Goal: Task Accomplishment & Management: Manage account settings

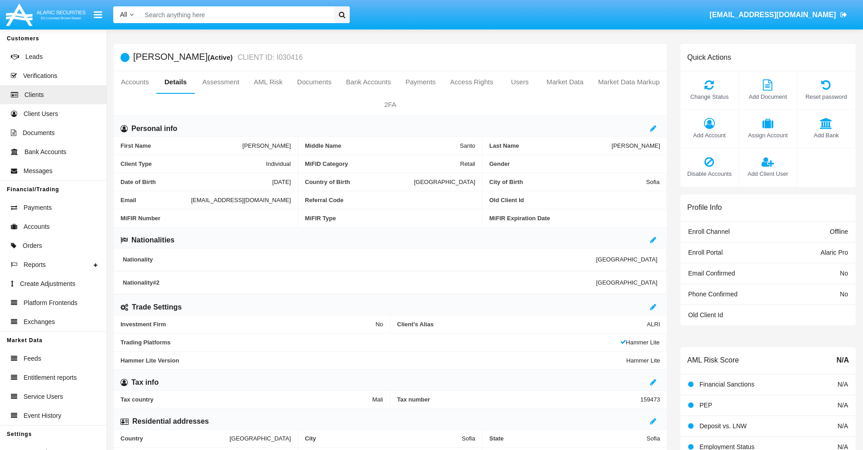
click at [767, 173] on span "Add Client User" at bounding box center [767, 173] width 49 height 9
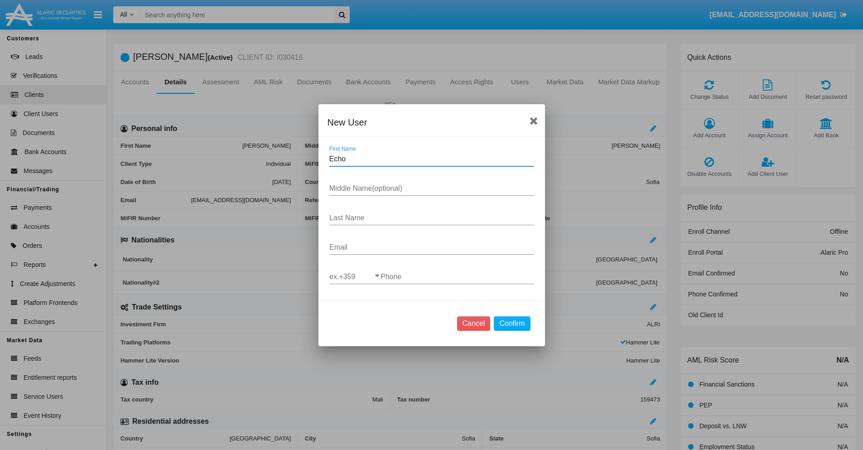
type input "Echo"
type input "Logan"
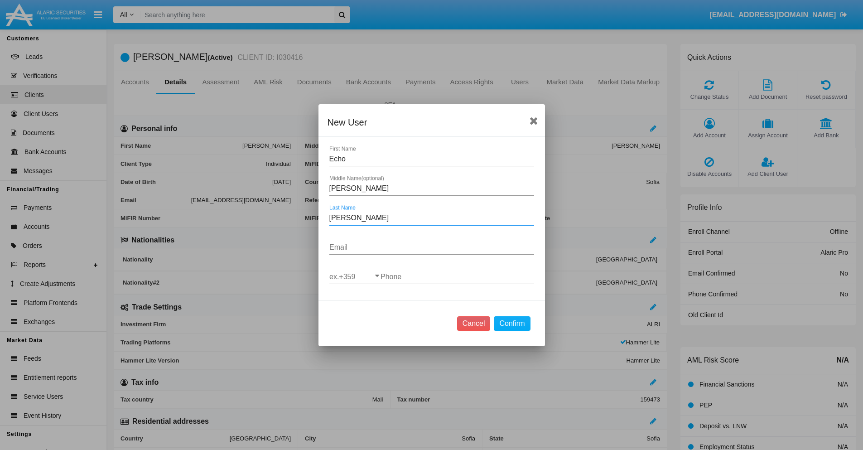
type input "Schmidt"
type input "[EMAIL_ADDRESS][DOMAIN_NAME]"
click at [355, 276] on input "ex.+359" at bounding box center [354, 277] width 51 height 8
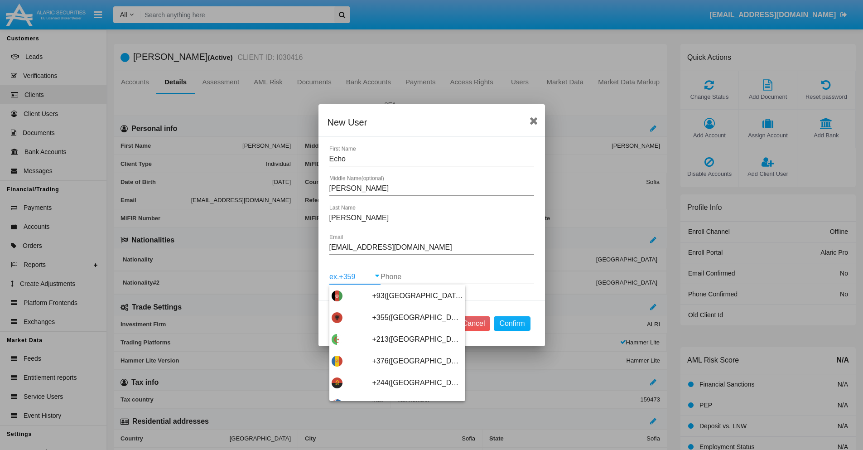
scroll to position [4817, 0]
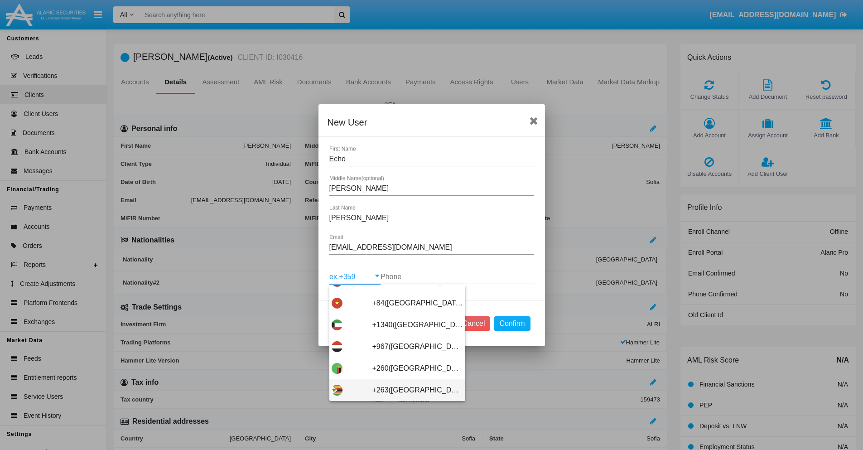
click at [393, 389] on span "+263([GEOGRAPHIC_DATA])" at bounding box center [417, 390] width 91 height 22
type input "+263([GEOGRAPHIC_DATA])"
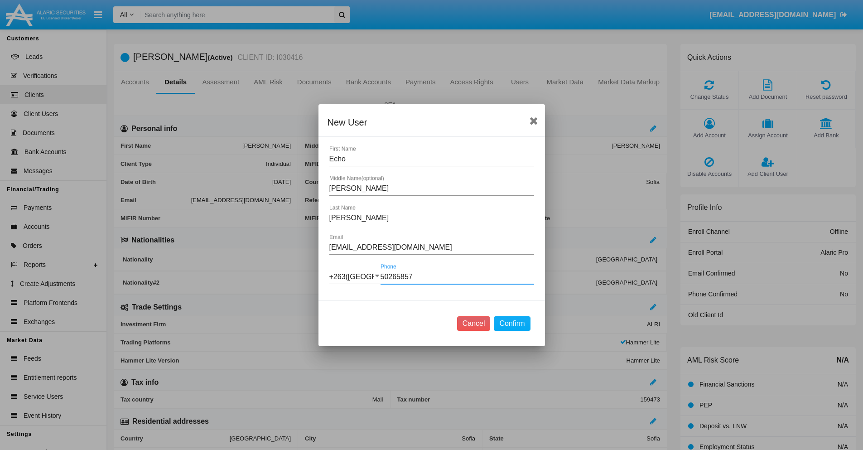
type input "502658573"
click at [512, 323] on button "Confirm" at bounding box center [512, 323] width 36 height 14
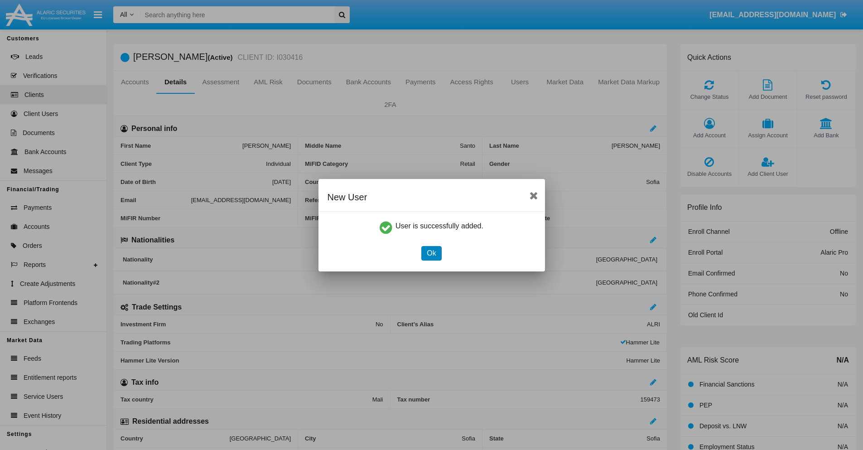
click at [431, 253] on button "Ok" at bounding box center [431, 253] width 20 height 14
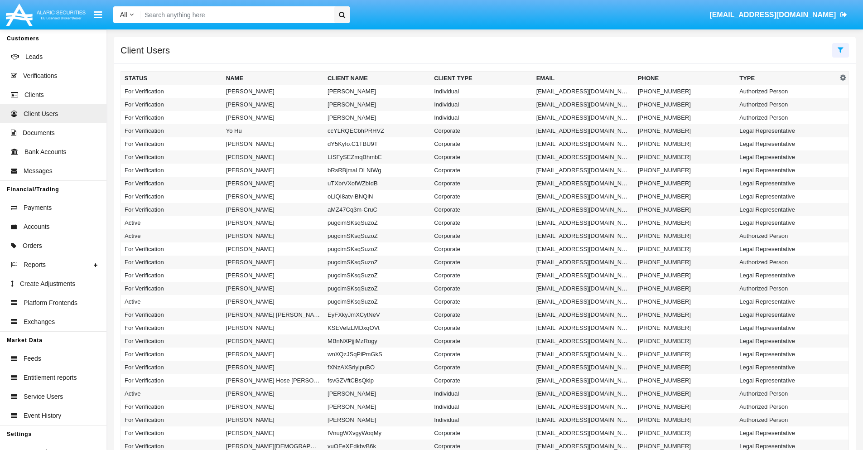
click at [840, 49] on icon at bounding box center [840, 49] width 6 height 7
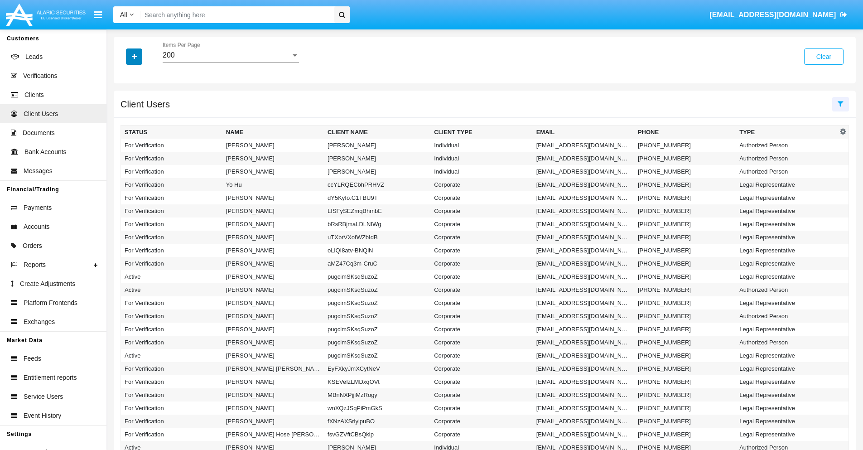
click at [134, 56] on icon "button" at bounding box center [134, 56] width 5 height 6
click at [141, 115] on span "Email" at bounding box center [141, 114] width 18 height 11
click at [125, 118] on input "Email" at bounding box center [124, 118] width 0 height 0
checkbox input "true"
click at [134, 56] on icon "button" at bounding box center [134, 56] width 5 height 6
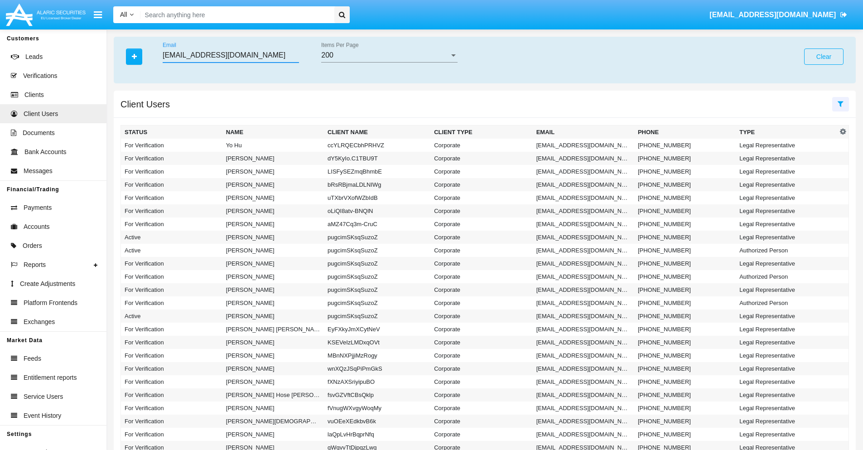
click at [230, 55] on input "[EMAIL_ADDRESS][DOMAIN_NAME]" at bounding box center [231, 55] width 136 height 8
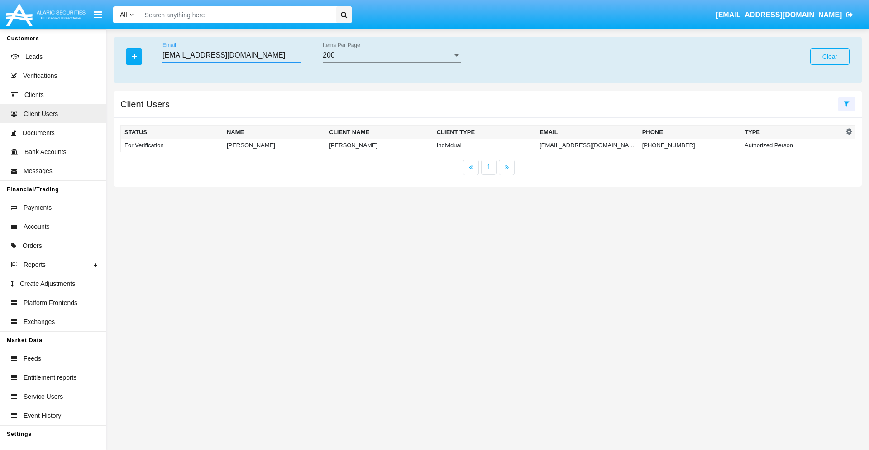
type input "[EMAIL_ADDRESS][DOMAIN_NAME]"
click at [584, 145] on td "[EMAIL_ADDRESS][DOMAIN_NAME]" at bounding box center [587, 146] width 102 height 14
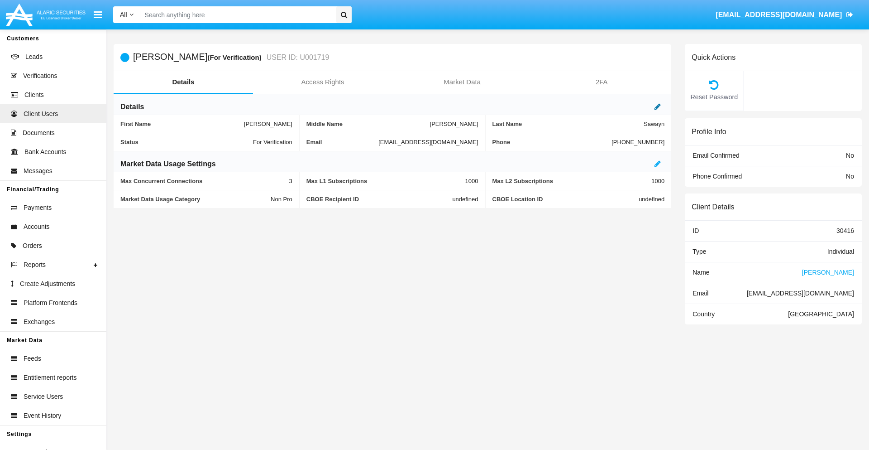
click at [658, 106] on icon at bounding box center [658, 106] width 6 height 7
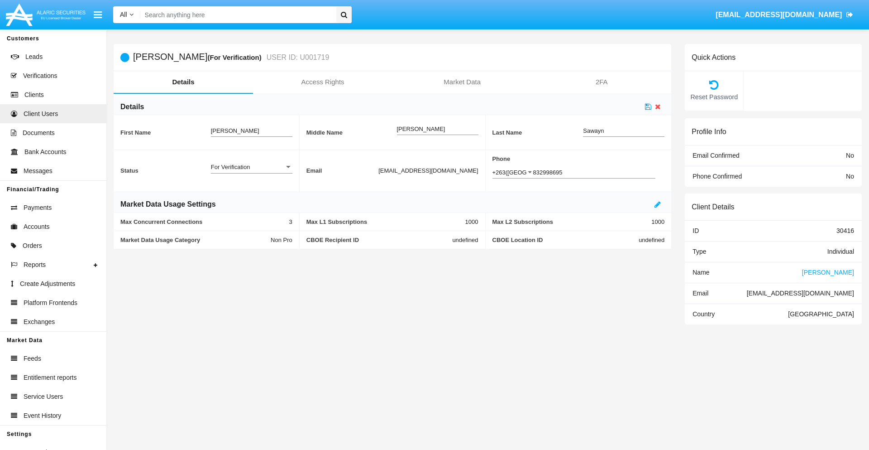
click at [251, 167] on div "For Verification" at bounding box center [247, 167] width 73 height 8
click at [251, 189] on span "Verified" at bounding box center [251, 190] width 81 height 18
click at [648, 106] on icon at bounding box center [648, 106] width 6 height 7
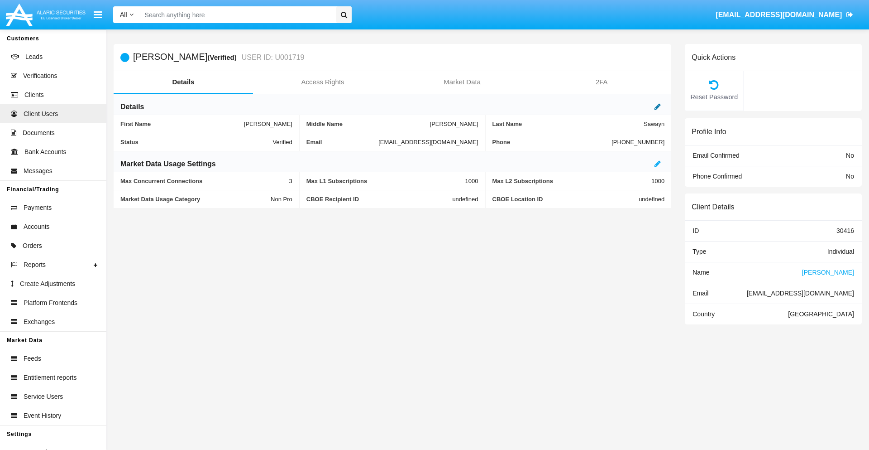
click at [658, 106] on icon at bounding box center [658, 106] width 6 height 7
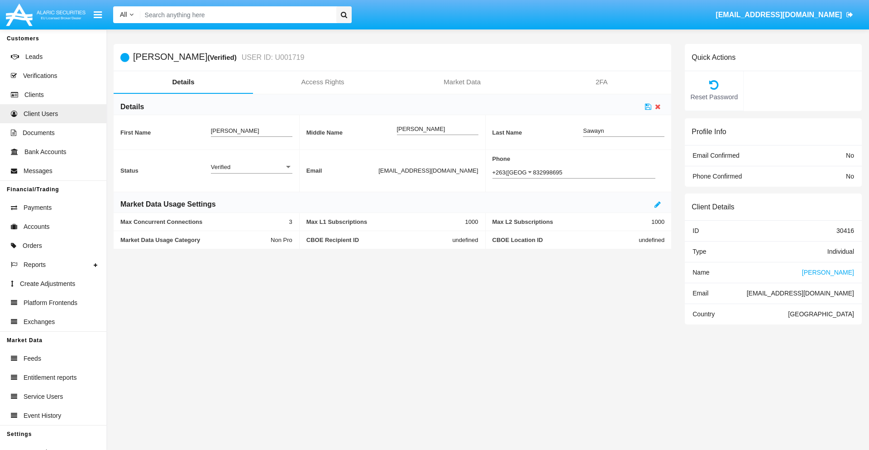
click at [251, 167] on div "Verified" at bounding box center [247, 167] width 73 height 8
click at [251, 172] on span "Active" at bounding box center [251, 172] width 81 height 18
click at [648, 106] on icon at bounding box center [648, 106] width 6 height 7
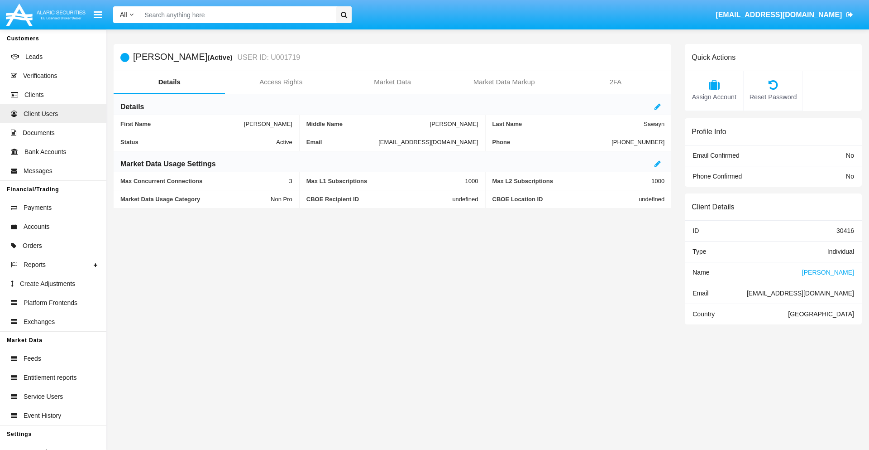
click at [701, 272] on span "Name" at bounding box center [701, 271] width 17 height 7
